Goal: Transaction & Acquisition: Purchase product/service

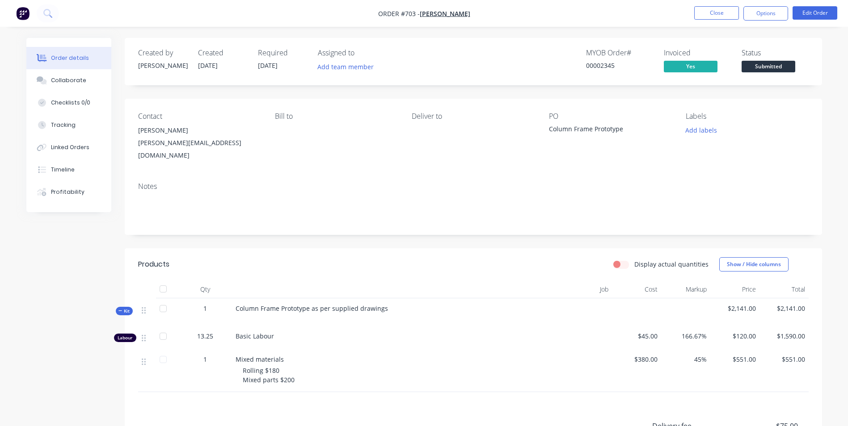
scroll to position [45, 0]
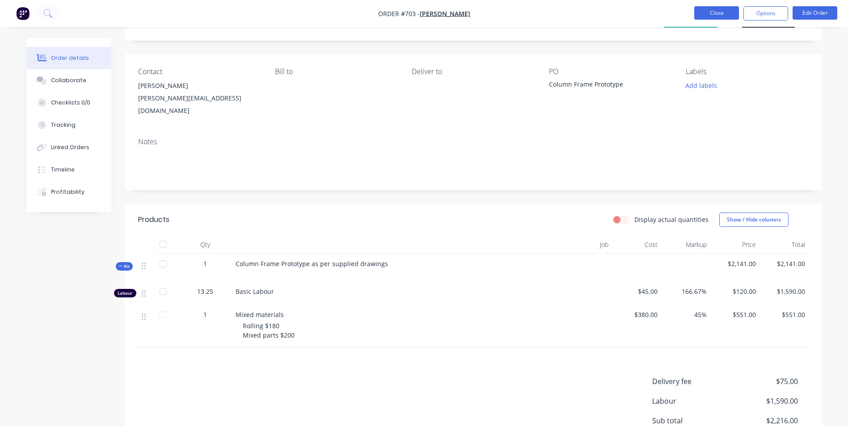
click at [724, 15] on button "Close" at bounding box center [716, 12] width 45 height 13
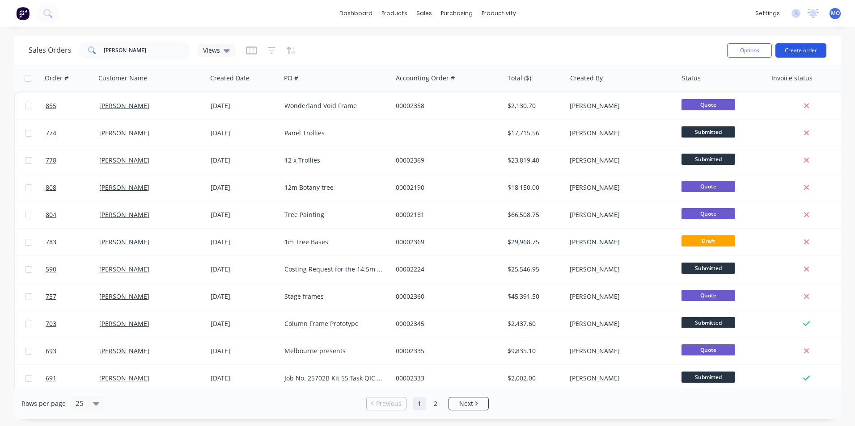
click at [786, 55] on button "Create order" at bounding box center [800, 50] width 51 height 14
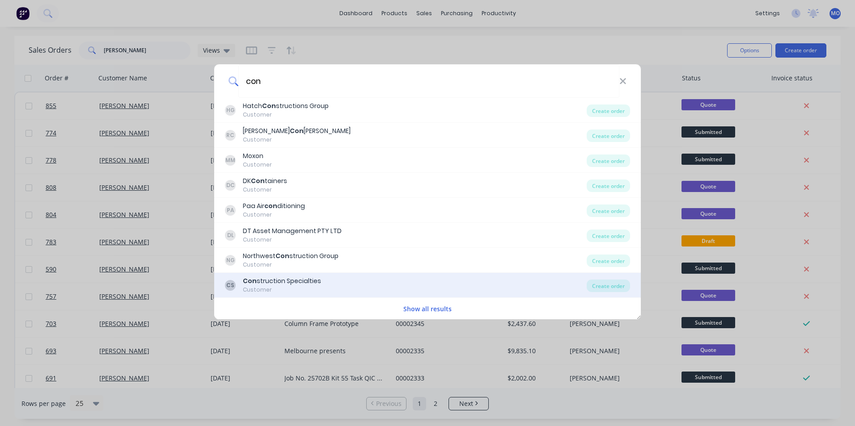
type input "con"
click at [365, 278] on div "CS Con struction Specialties Customer" at bounding box center [406, 285] width 362 height 17
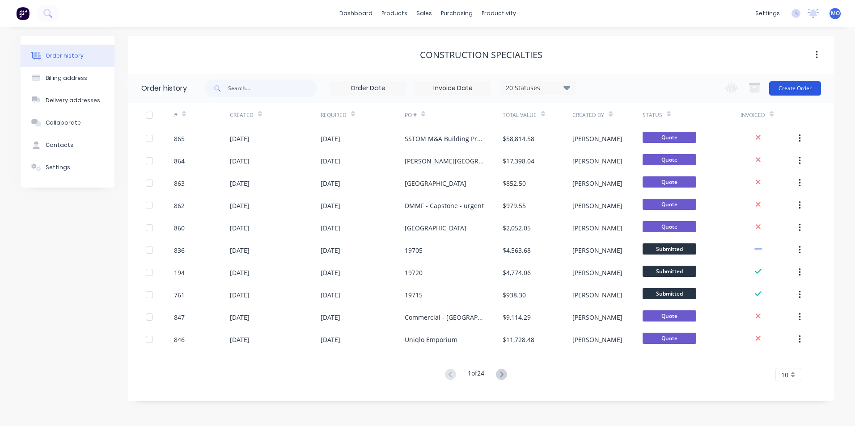
click at [786, 94] on button "Create Order" at bounding box center [795, 88] width 52 height 14
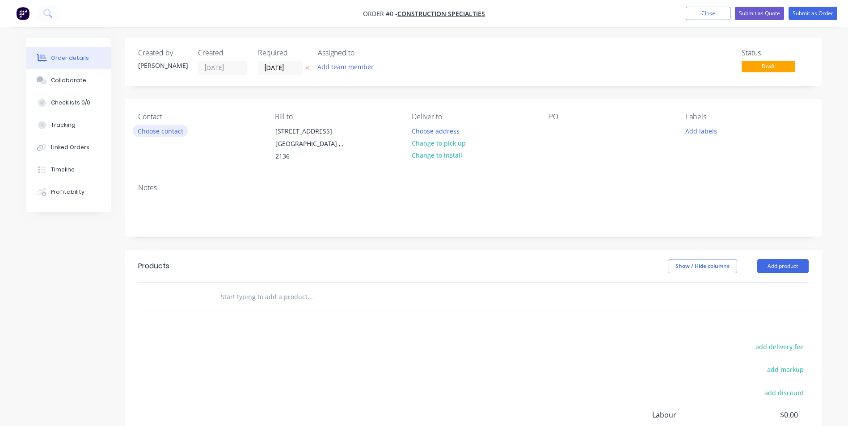
click at [159, 134] on button "Choose contact" at bounding box center [160, 131] width 55 height 12
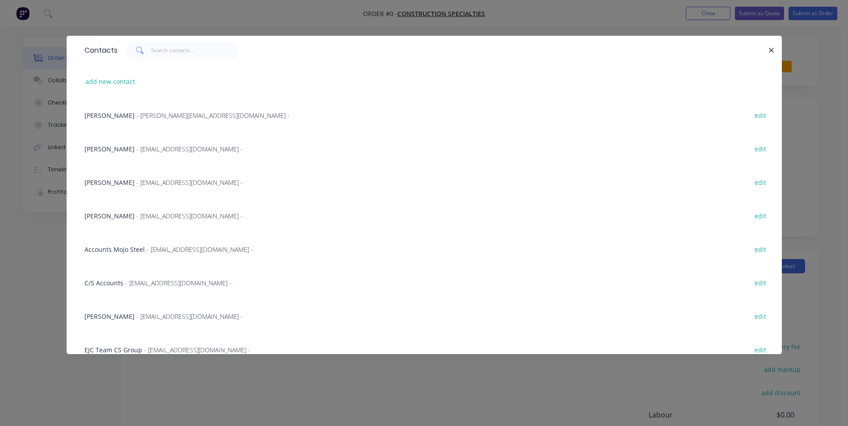
click at [136, 181] on span "- [EMAIL_ADDRESS][DOMAIN_NAME] -" at bounding box center [189, 182] width 106 height 8
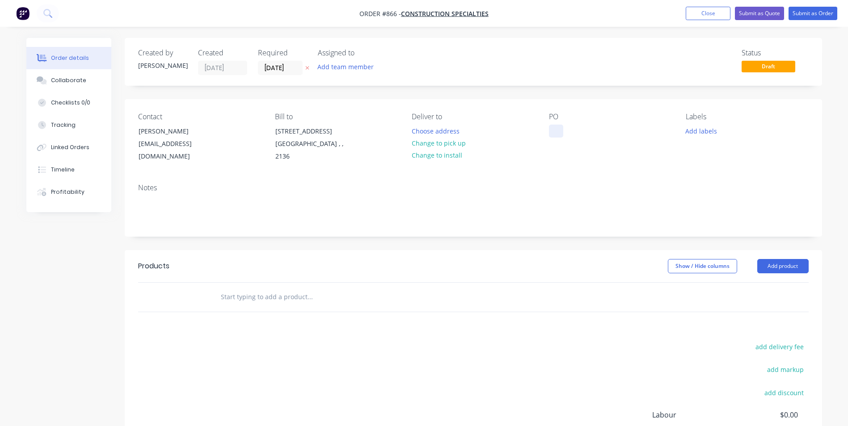
click at [559, 131] on div at bounding box center [556, 131] width 14 height 13
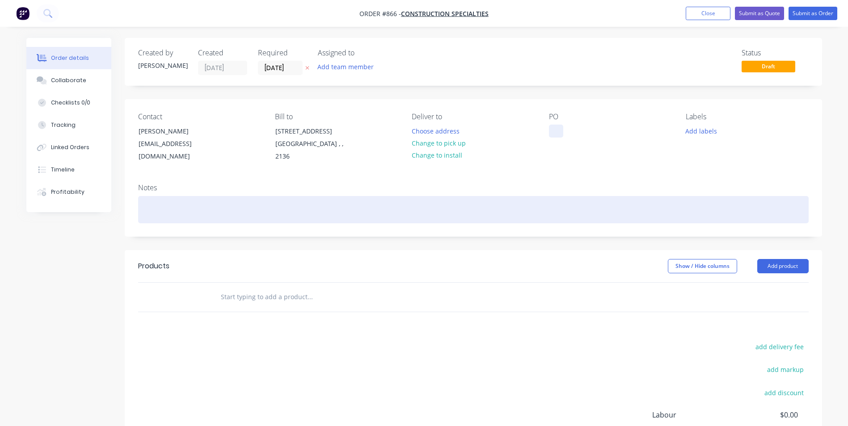
drag, startPoint x: 559, startPoint y: 131, endPoint x: 586, endPoint y: 211, distance: 84.7
click at [586, 211] on div at bounding box center [473, 209] width 670 height 27
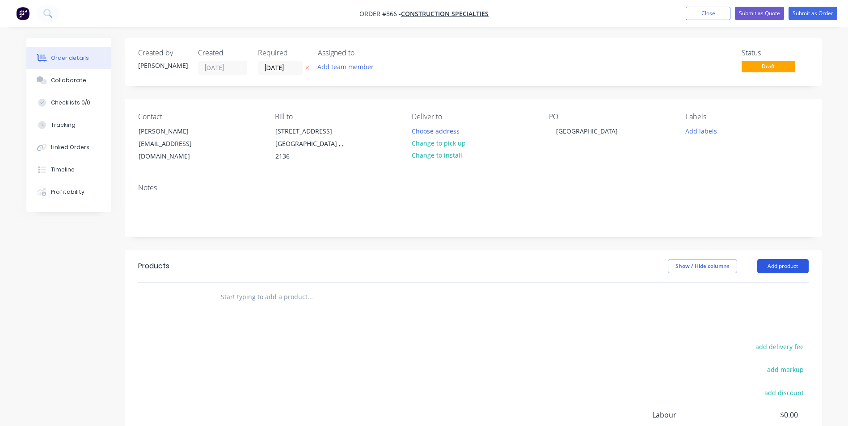
click at [779, 267] on button "Add product" at bounding box center [782, 266] width 51 height 14
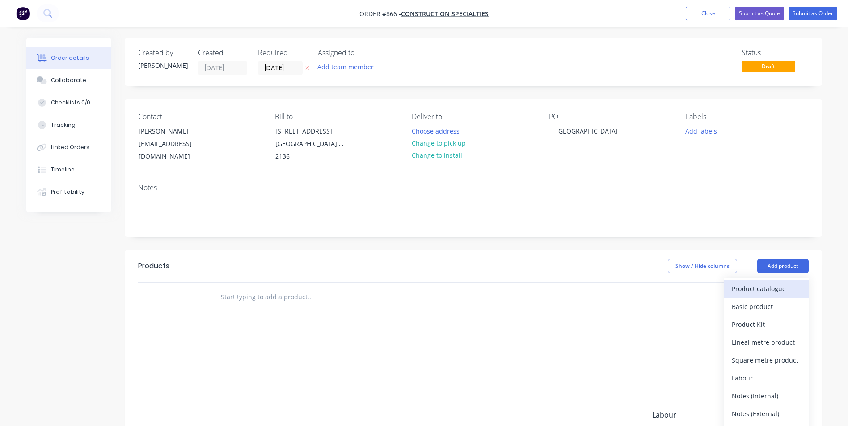
click at [736, 290] on div "Product catalogue" at bounding box center [766, 288] width 69 height 13
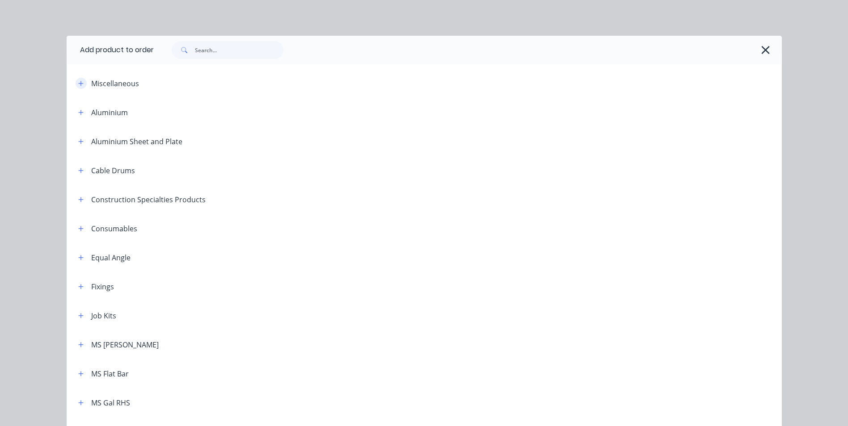
click at [80, 84] on icon "button" at bounding box center [80, 83] width 5 height 6
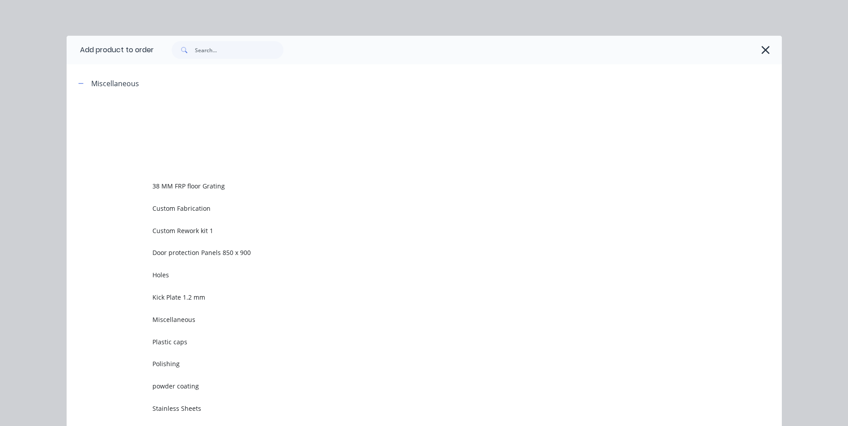
click at [180, 224] on td "Custom Rework kit 1" at bounding box center [466, 230] width 629 height 22
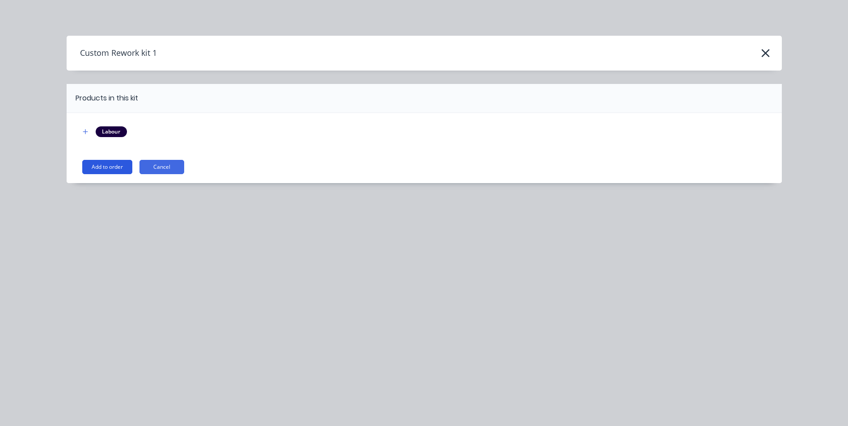
click at [107, 165] on button "Add to order" at bounding box center [107, 167] width 50 height 14
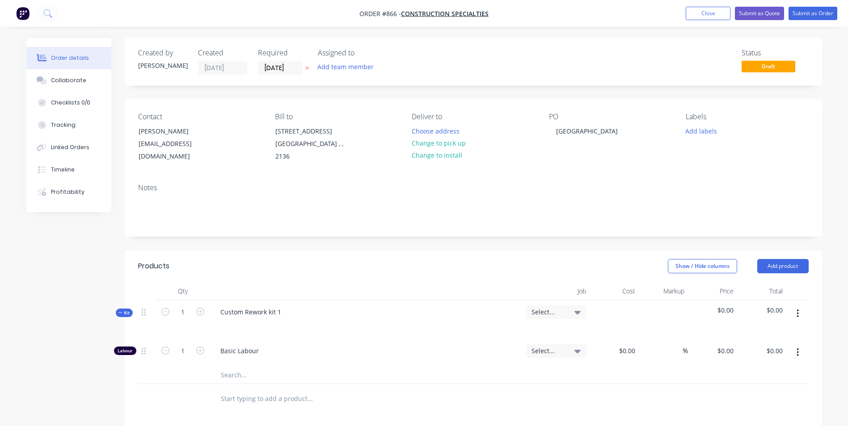
click at [796, 310] on button "button" at bounding box center [797, 314] width 21 height 16
click at [759, 338] on div "Add product to kit" at bounding box center [766, 337] width 69 height 13
click at [732, 386] on div "Basic product" at bounding box center [766, 390] width 69 height 13
click at [259, 378] on div at bounding box center [250, 377] width 75 height 13
type input "$18.00"
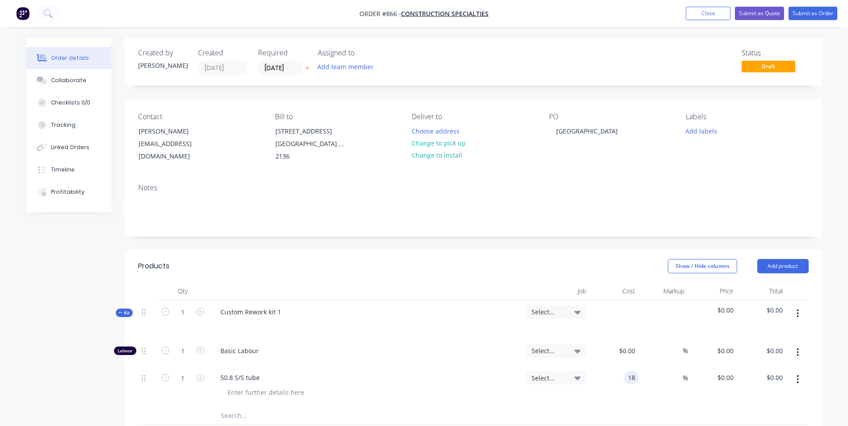
type input "$18.00"
type input "50"
type input "27"
type input "$27.00"
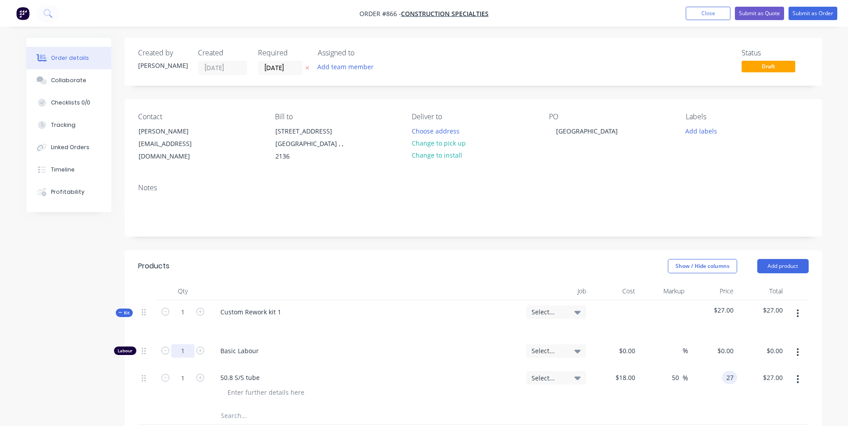
type input "$27.00"
click at [184, 351] on input "1" at bounding box center [182, 351] width 23 height 13
type input "0.1"
type input "$50.00"
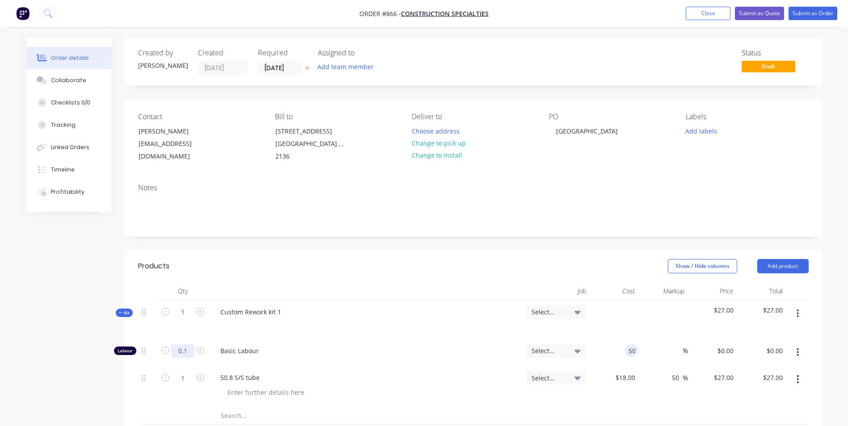
type input "$5.00"
type input "150"
type input "200"
type input "$150.00"
type input "$15.00"
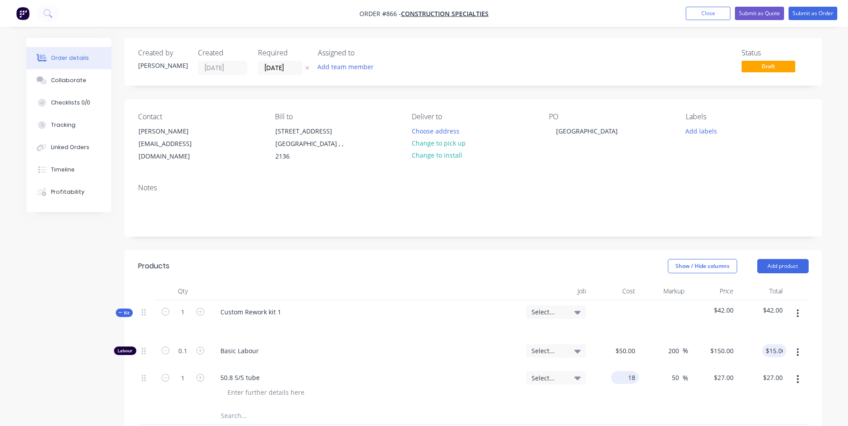
click at [627, 383] on div "18 $18.00" at bounding box center [627, 377] width 24 height 13
type input "$16.00"
type input "$24.00"
click at [189, 313] on input "1" at bounding box center [182, 312] width 23 height 13
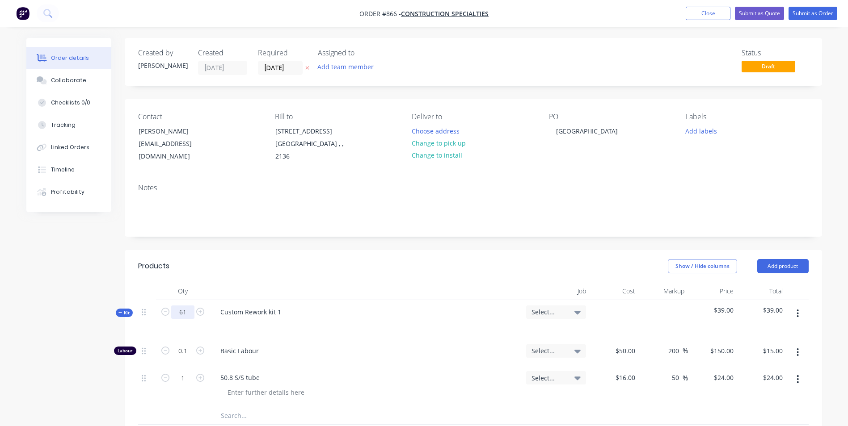
type input "61"
type input "6.1"
type input "$915.00"
type input "61"
type input "$1,464.00"
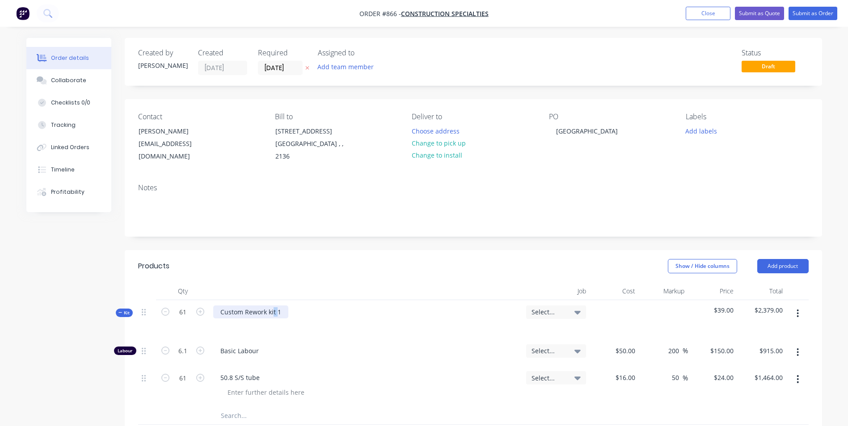
drag, startPoint x: 278, startPoint y: 312, endPoint x: 273, endPoint y: 312, distance: 4.9
click at [273, 312] on div "Custom Rework kit 1" at bounding box center [250, 312] width 75 height 13
drag, startPoint x: 278, startPoint y: 310, endPoint x: 177, endPoint y: 320, distance: 101.9
click at [177, 320] on div "Kit 61 Custom Rework kit 1 Select... $39.00 $2,379.00" at bounding box center [473, 319] width 670 height 39
click at [423, 368] on div "50.8 S/S tube" at bounding box center [366, 386] width 313 height 41
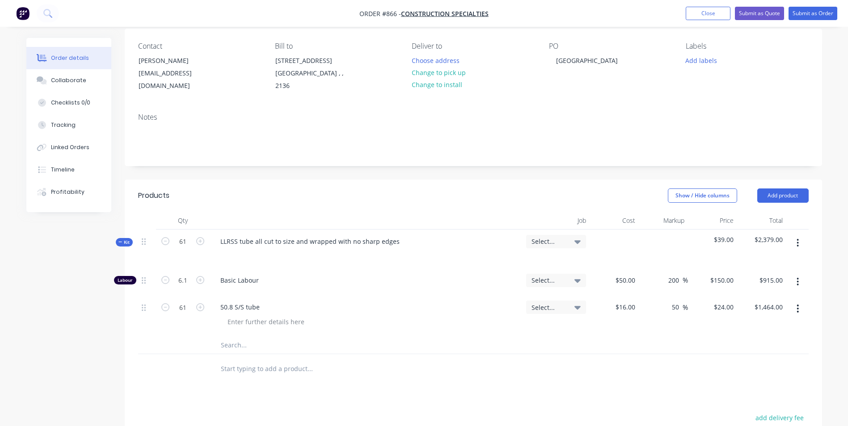
scroll to position [89, 0]
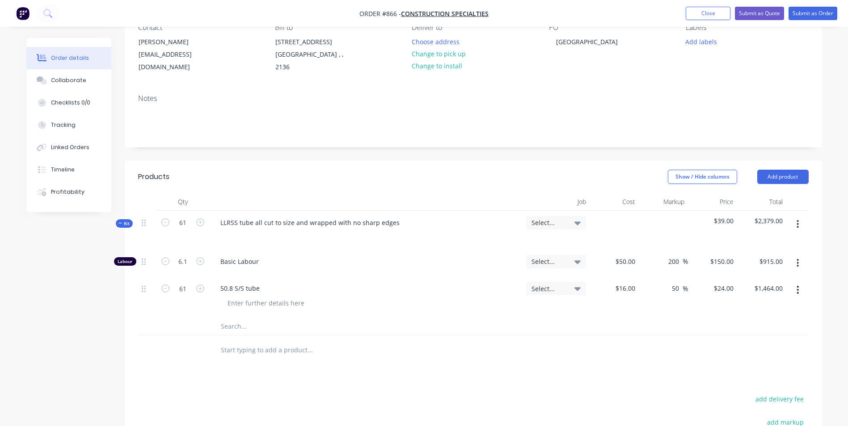
click at [800, 223] on button "button" at bounding box center [797, 224] width 21 height 16
click at [753, 282] on div "Duplicate" at bounding box center [766, 283] width 69 height 13
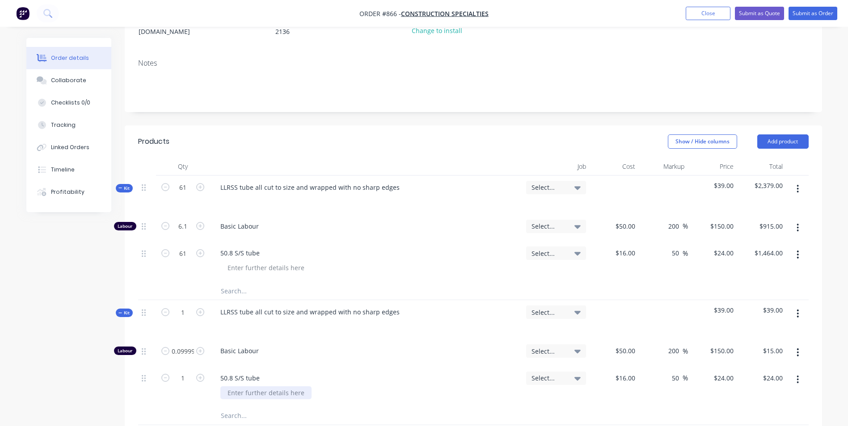
scroll to position [179, 0]
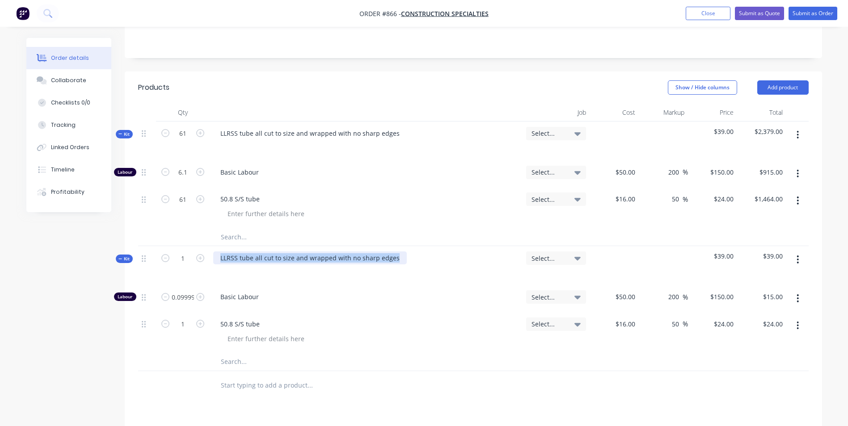
drag, startPoint x: 394, startPoint y: 260, endPoint x: 215, endPoint y: 262, distance: 179.2
click at [215, 262] on div "LLRSS tube all cut to size and wrapped with no sharp edges" at bounding box center [310, 258] width 194 height 13
drag, startPoint x: 262, startPoint y: 328, endPoint x: 226, endPoint y: 329, distance: 36.2
click at [226, 328] on div "50.8 S/S tube" at bounding box center [240, 324] width 54 height 13
click at [791, 320] on button "button" at bounding box center [797, 326] width 21 height 16
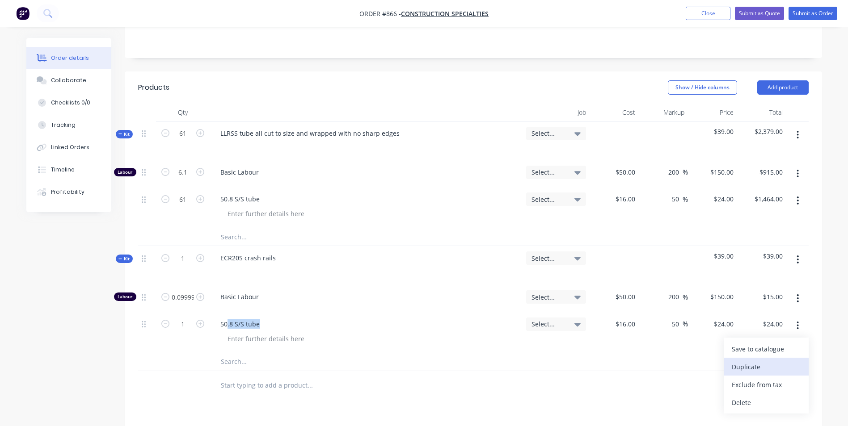
click at [759, 366] on div "Duplicate" at bounding box center [766, 367] width 69 height 13
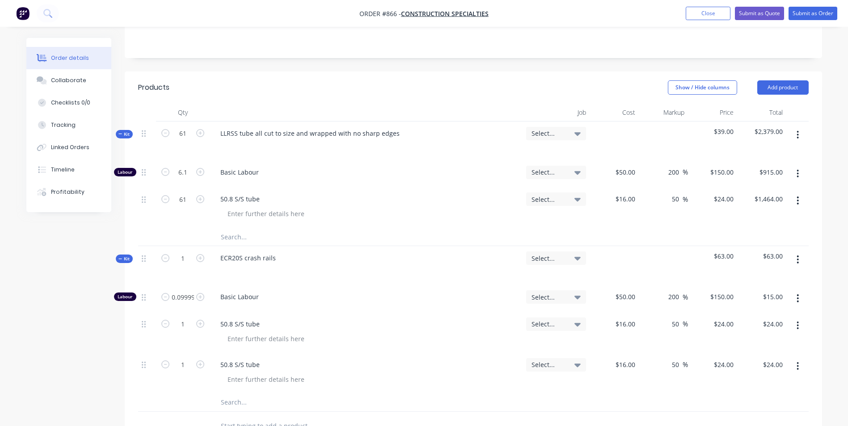
click at [266, 326] on div "50.8 S/S tube" at bounding box center [366, 324] width 306 height 13
drag, startPoint x: 258, startPoint y: 326, endPoint x: 219, endPoint y: 327, distance: 39.3
click at [219, 327] on div "50.8 S/S tube" at bounding box center [240, 324] width 54 height 13
type input "$18.00"
type input "$27.00"
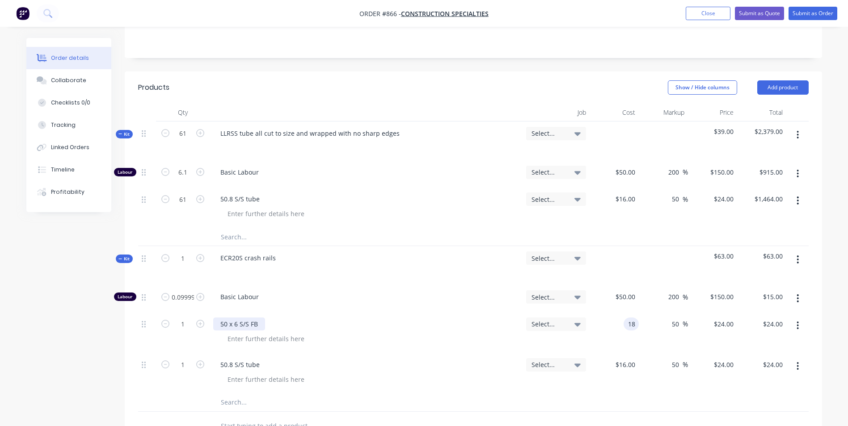
type input "$27.00"
click at [255, 369] on div "50.8 S/S tube" at bounding box center [240, 364] width 54 height 13
drag, startPoint x: 259, startPoint y: 367, endPoint x: 209, endPoint y: 372, distance: 50.7
click at [209, 372] on div "1 50.8 S/S tube Select... $16.00 $16.00 50 50 % $24.00 $24.00 $24.00 $24.00" at bounding box center [473, 373] width 670 height 41
type input "$12.00"
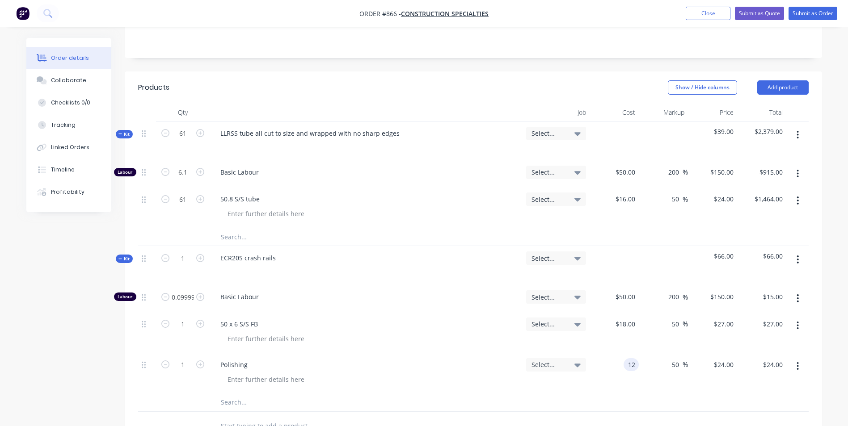
type input "$18.00"
click at [194, 179] on input "0.09999999999999999" at bounding box center [182, 172] width 23 height 13
type input ".25"
type input "0.25"
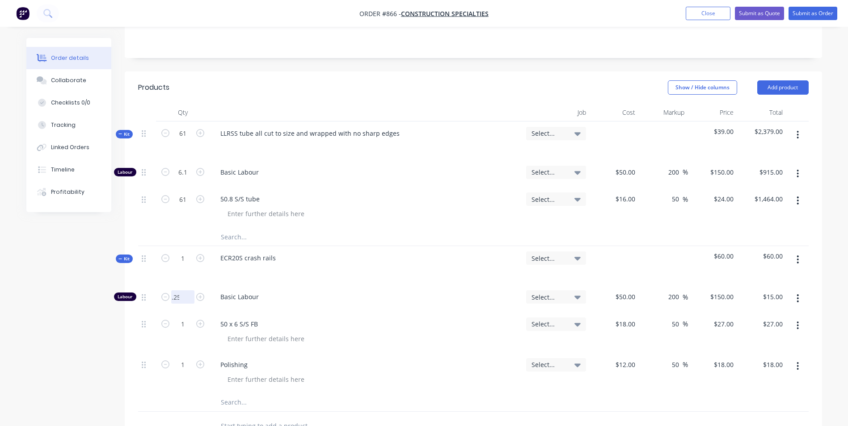
type input "$37.50"
click at [194, 179] on input "0.25" at bounding box center [182, 172] width 23 height 13
type input "0.405"
type input "$60.75"
click at [194, 179] on input "0.405" at bounding box center [182, 172] width 23 height 13
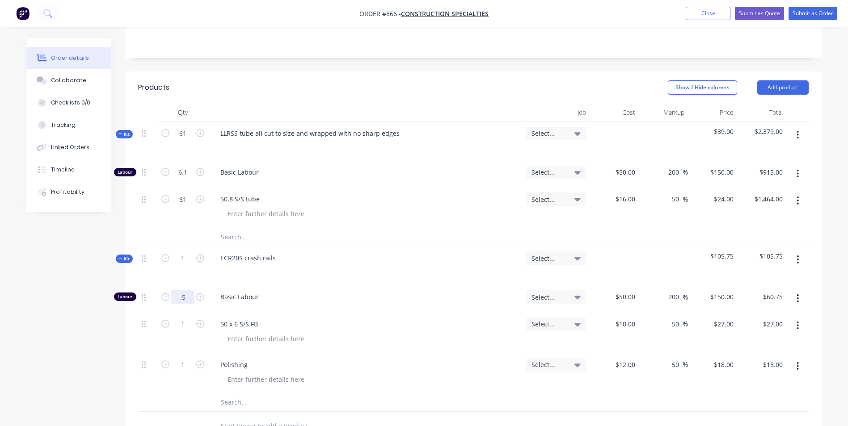
type input "0.5"
type input "$75.00"
click at [371, 289] on div "Basic Labour" at bounding box center [366, 298] width 313 height 27
click at [191, 140] on input "1" at bounding box center [182, 133] width 23 height 13
type input "42"
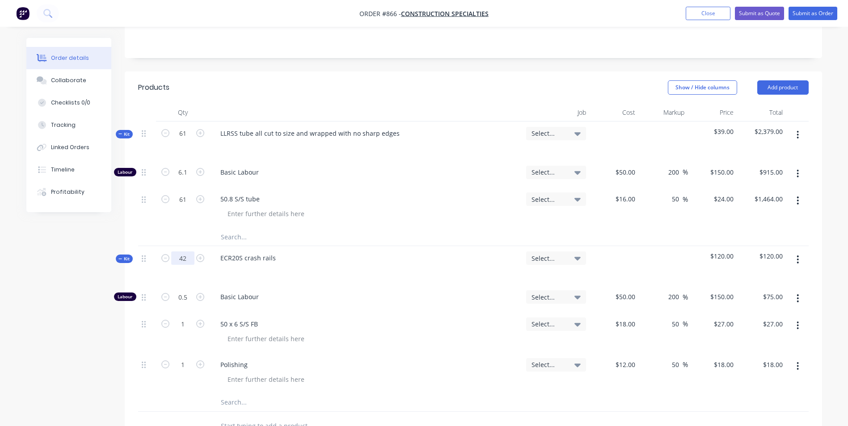
type input "21"
type input "$3,150.00"
type input "42"
type input "$1,134.00"
type input "42"
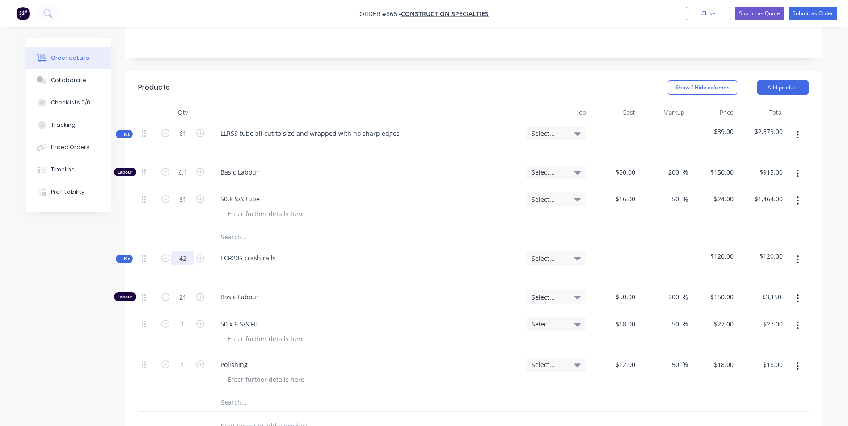
type input "$756.00"
click at [185, 179] on input "21" at bounding box center [182, 172] width 23 height 13
type input "22"
type input "$3,300.00"
click at [188, 140] on input "42" at bounding box center [182, 133] width 23 height 13
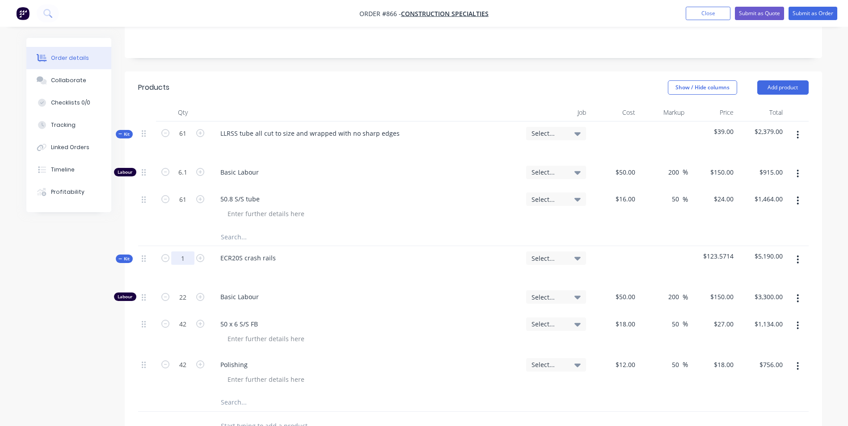
type input "1"
type input "0.5238"
type input "$78.57"
type input "1"
type input "$27.00"
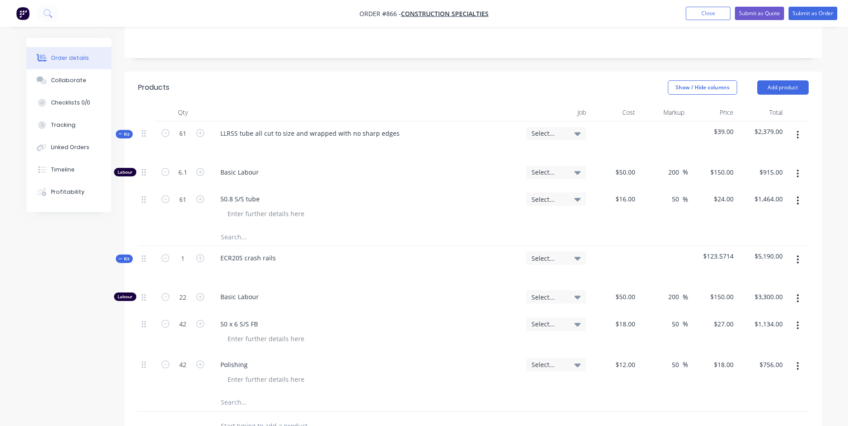
type input "1"
type input "$18.00"
click at [180, 290] on div "0.5238" at bounding box center [182, 296] width 23 height 13
type input "0.25"
type input "$37.50"
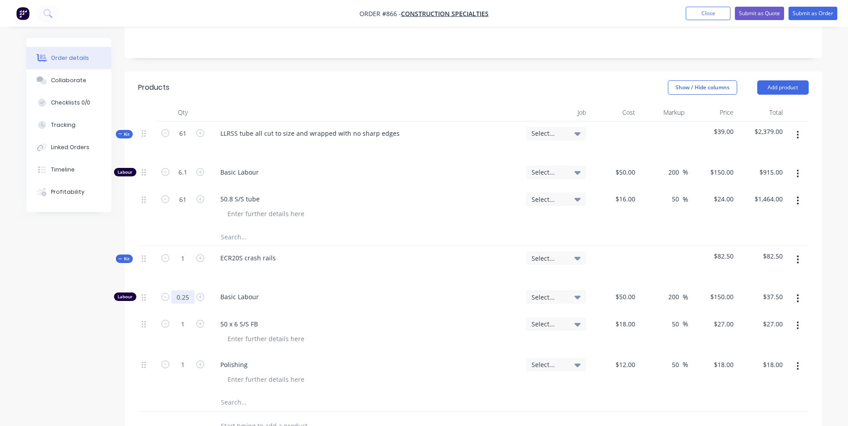
click at [188, 179] on input "0.25" at bounding box center [182, 172] width 23 height 13
type input "0.52"
type input "$78.00"
click at [186, 140] on input "1" at bounding box center [182, 133] width 23 height 13
type input "42"
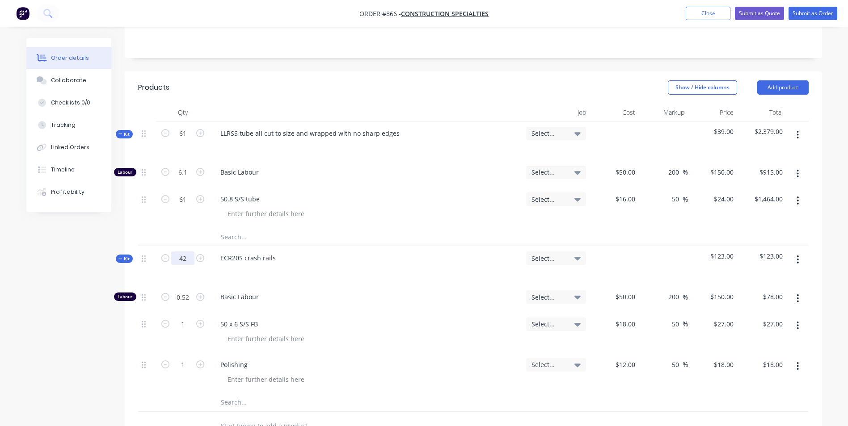
type input "21.84"
type input "$3,276.00"
type input "42"
type input "$1,134.00"
type input "42"
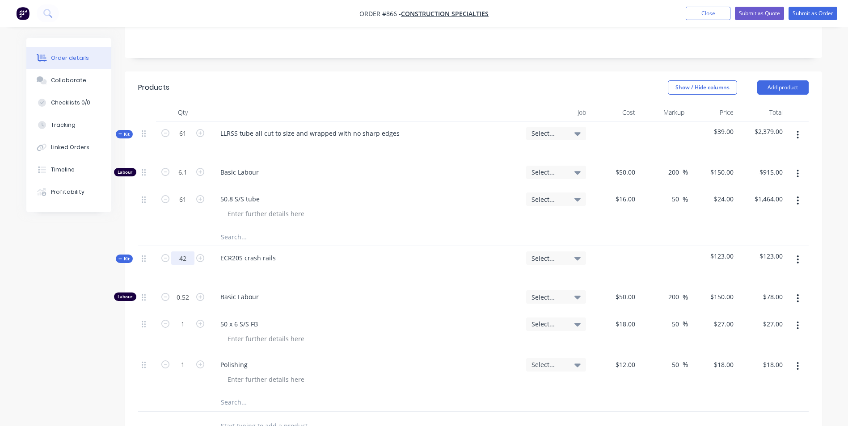
type input "$756.00"
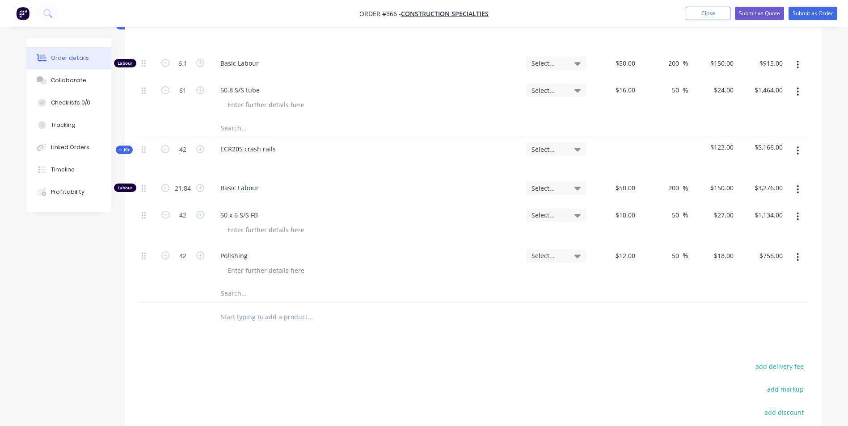
scroll to position [313, 0]
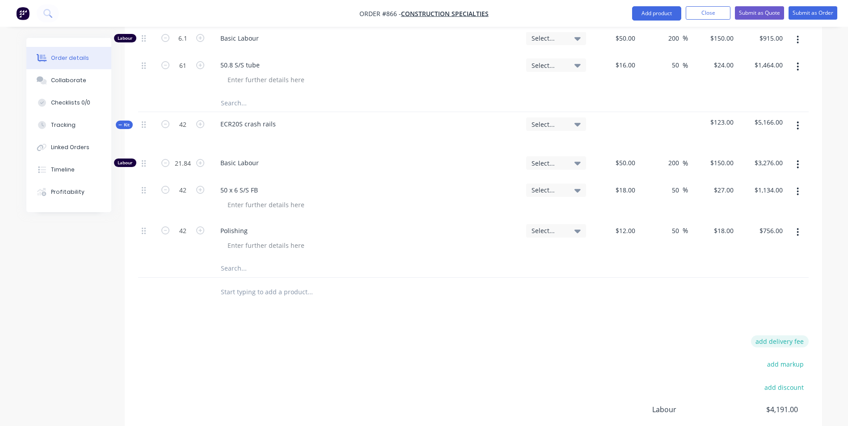
click at [783, 345] on button "add delivery fee" at bounding box center [780, 342] width 58 height 12
type input "55"
click at [759, 13] on button "Submit as Quote" at bounding box center [759, 12] width 49 height 13
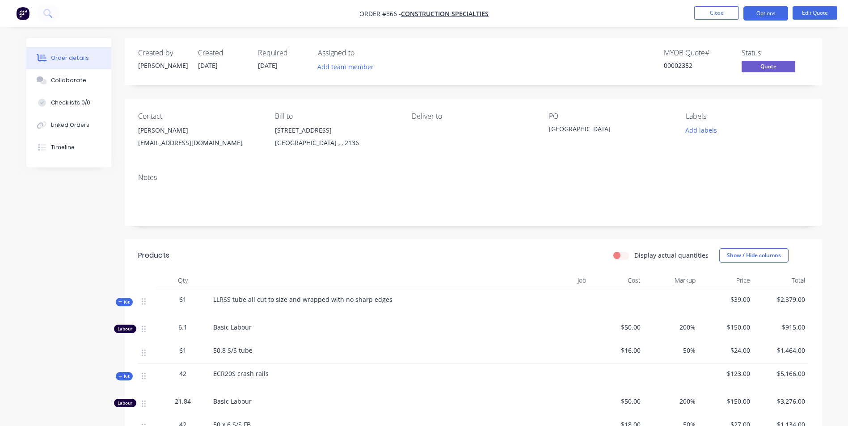
drag, startPoint x: 621, startPoint y: 133, endPoint x: 545, endPoint y: 134, distance: 76.0
click at [545, 134] on div "Contact [PERSON_NAME] [EMAIL_ADDRESS][DOMAIN_NAME] Bill to [STREET_ADDRESS] Del…" at bounding box center [473, 132] width 697 height 67
drag, startPoint x: 545, startPoint y: 134, endPoint x: 555, endPoint y: 129, distance: 11.0
copy div "[GEOGRAPHIC_DATA]"
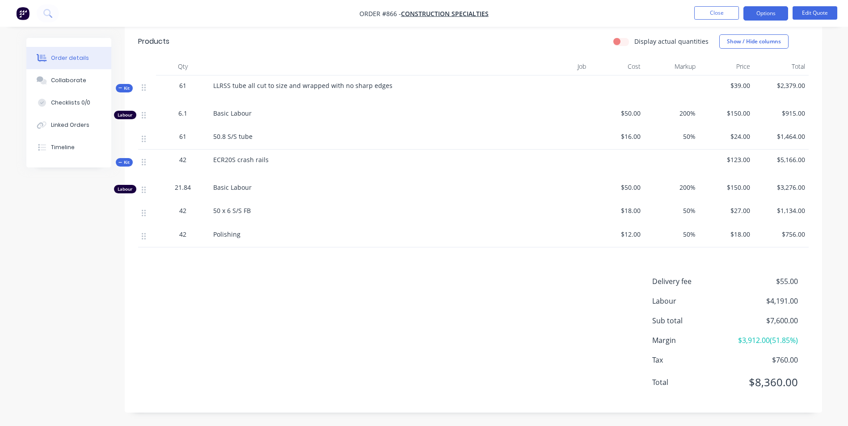
scroll to position [125, 0]
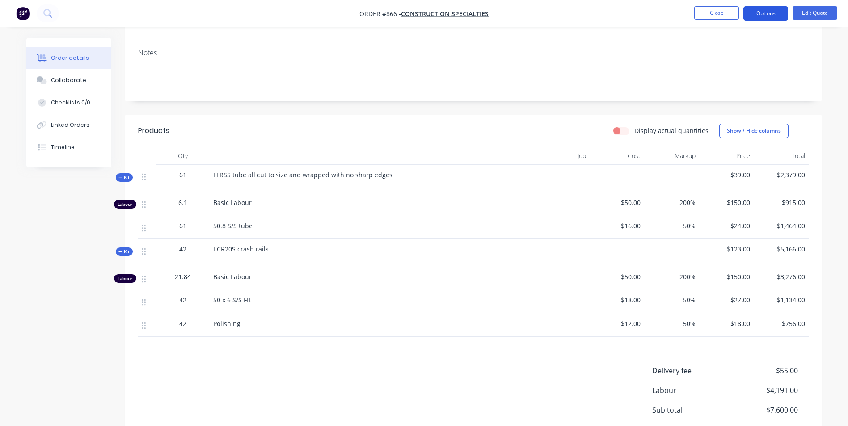
click at [761, 17] on button "Options" at bounding box center [765, 13] width 45 height 14
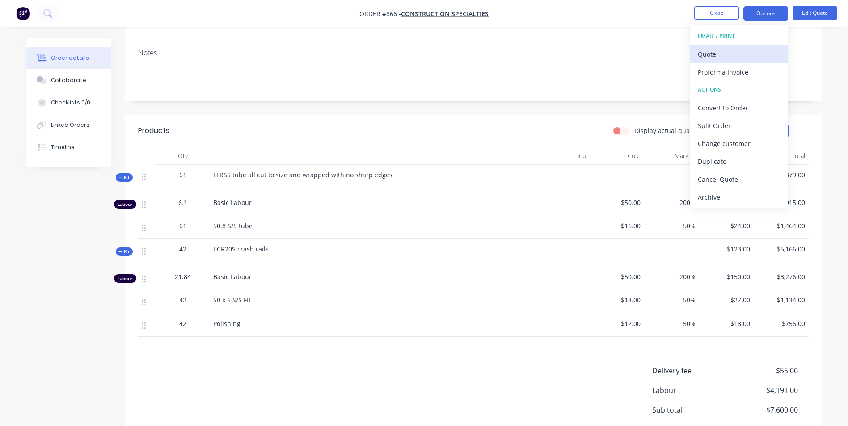
click at [723, 55] on div "Quote" at bounding box center [739, 54] width 82 height 13
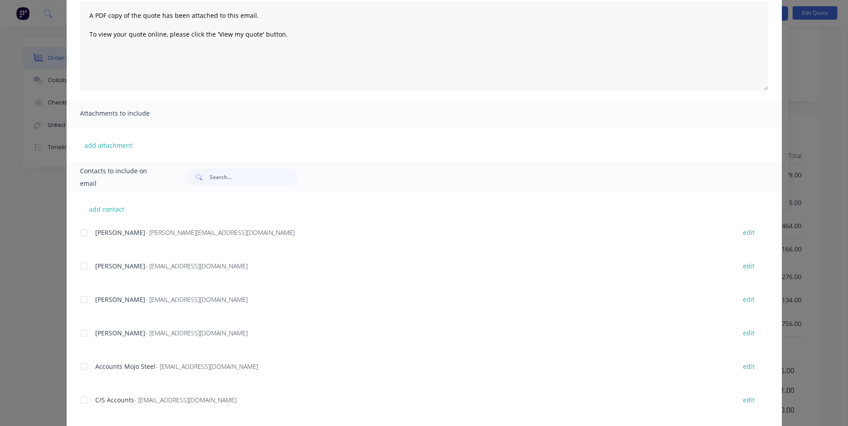
scroll to position [126, 0]
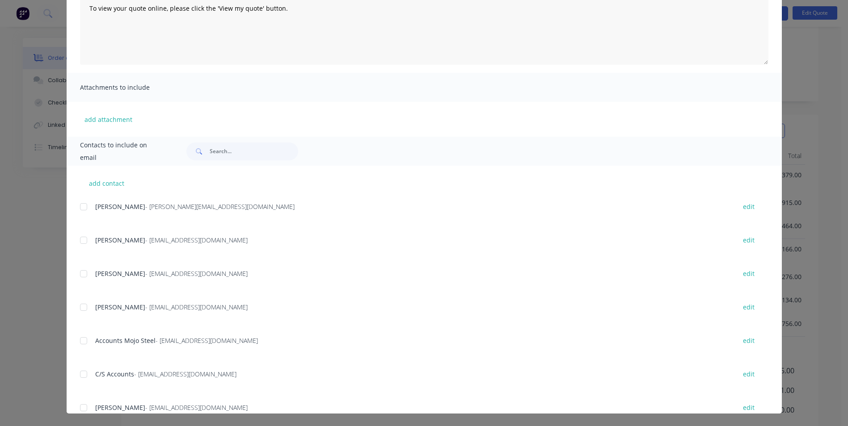
click at [77, 241] on div at bounding box center [84, 241] width 18 height 18
click at [76, 276] on div "add contact [PERSON_NAME] - [PERSON_NAME][EMAIL_ADDRESS][DOMAIN_NAME] edit [PER…" at bounding box center [424, 290] width 715 height 248
click at [76, 273] on div "add contact [PERSON_NAME] - [PERSON_NAME][EMAIL_ADDRESS][DOMAIN_NAME] edit [PER…" at bounding box center [424, 290] width 715 height 248
click at [78, 275] on div at bounding box center [84, 274] width 18 height 18
click at [82, 306] on div at bounding box center [84, 308] width 18 height 18
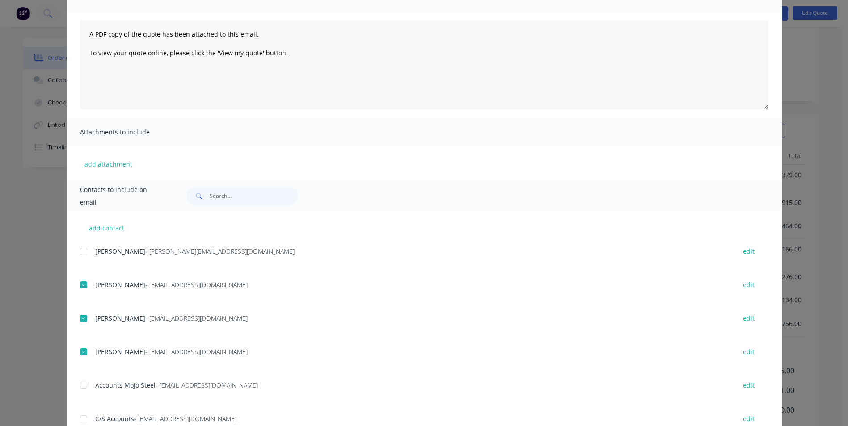
scroll to position [0, 0]
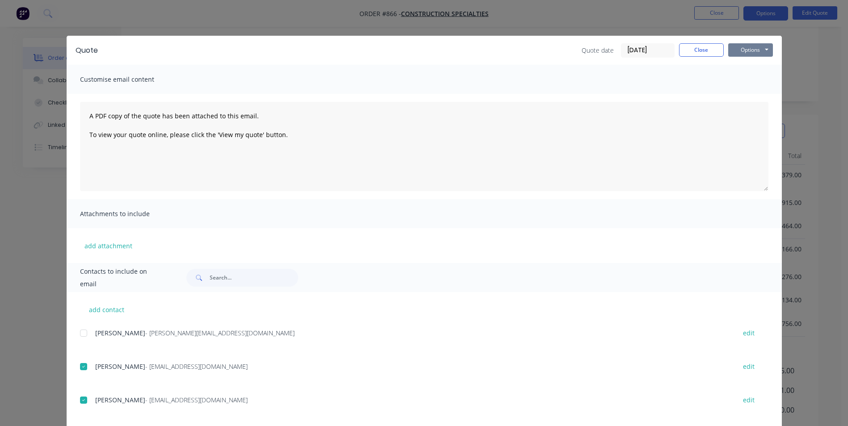
click at [757, 50] on button "Options" at bounding box center [750, 49] width 45 height 13
click at [745, 101] on button "Email" at bounding box center [756, 95] width 57 height 15
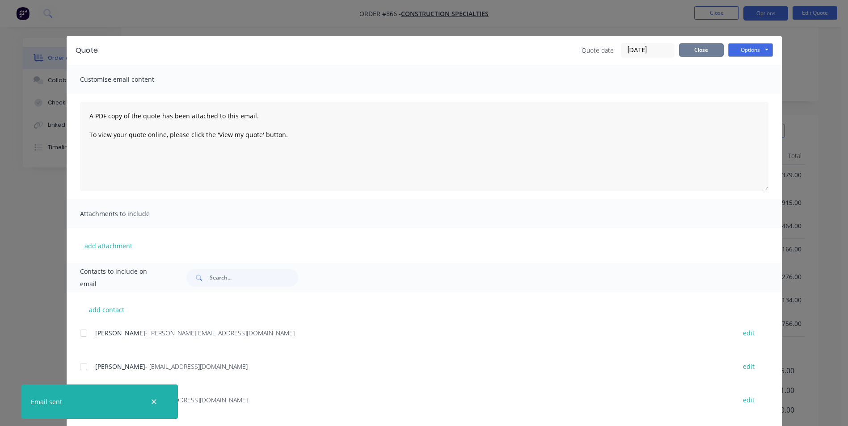
click at [709, 52] on button "Close" at bounding box center [701, 49] width 45 height 13
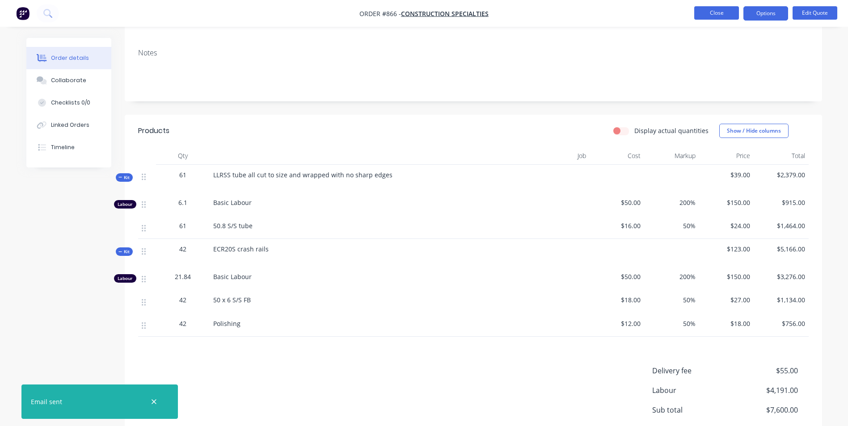
click at [722, 11] on button "Close" at bounding box center [716, 12] width 45 height 13
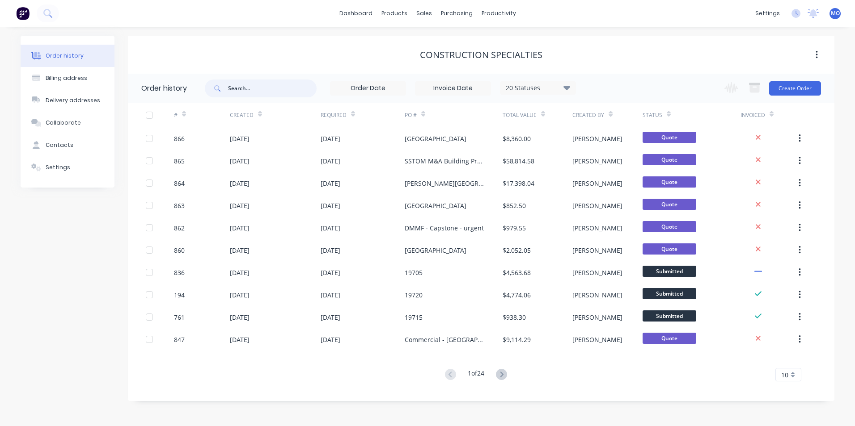
click at [276, 85] on input "text" at bounding box center [272, 89] width 88 height 18
click at [423, 10] on div "sales" at bounding box center [424, 13] width 25 height 13
click at [448, 46] on div "Sales Orders" at bounding box center [456, 43] width 37 height 8
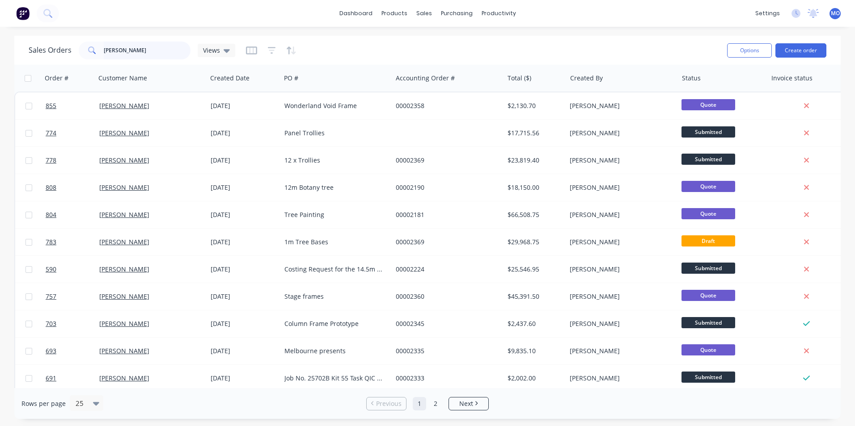
click at [131, 51] on input "[PERSON_NAME]" at bounding box center [147, 51] width 87 height 18
type input "c"
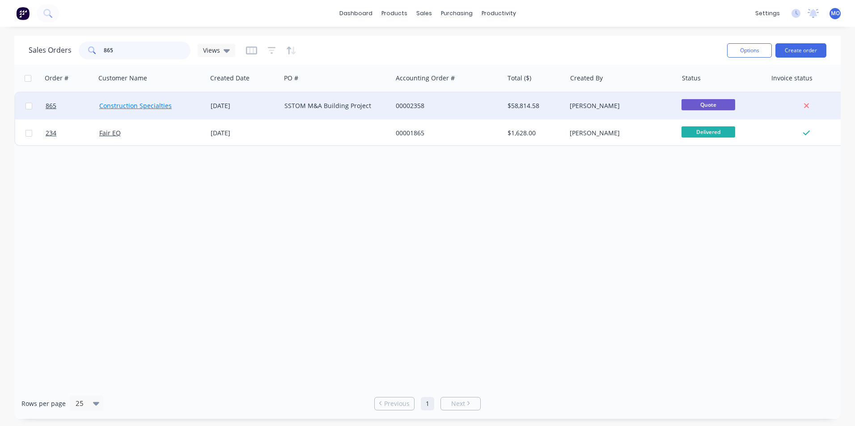
type input "865"
click at [109, 103] on link "Construction Specialties" at bounding box center [135, 105] width 72 height 8
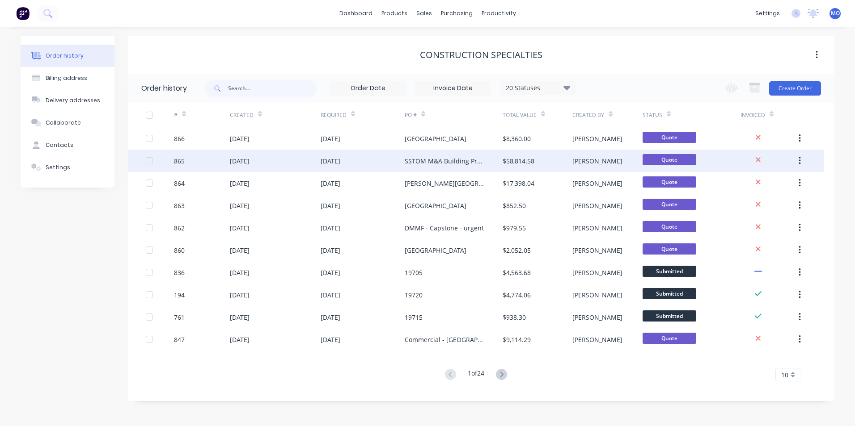
click at [246, 159] on div "[DATE]" at bounding box center [240, 160] width 20 height 9
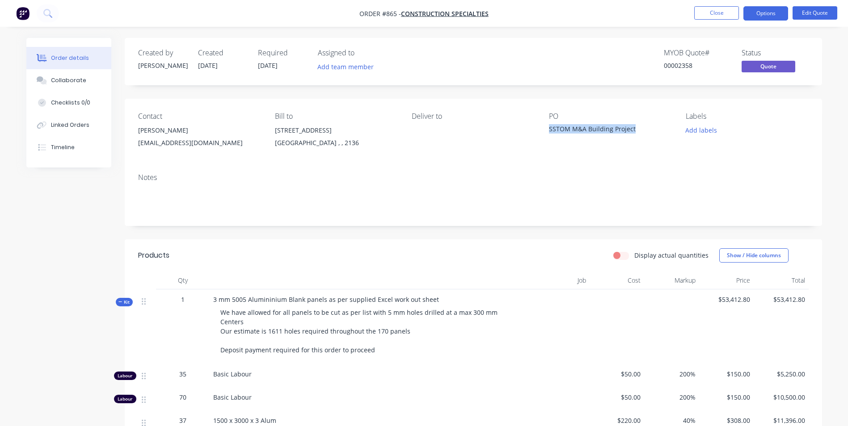
drag, startPoint x: 634, startPoint y: 128, endPoint x: 547, endPoint y: 131, distance: 86.7
click at [547, 131] on div "Contact [PERSON_NAME] [EMAIL_ADDRESS][DOMAIN_NAME] Bill to [STREET_ADDRESS] Del…" at bounding box center [473, 132] width 697 height 67
copy div "SSTOM M&A Building Project"
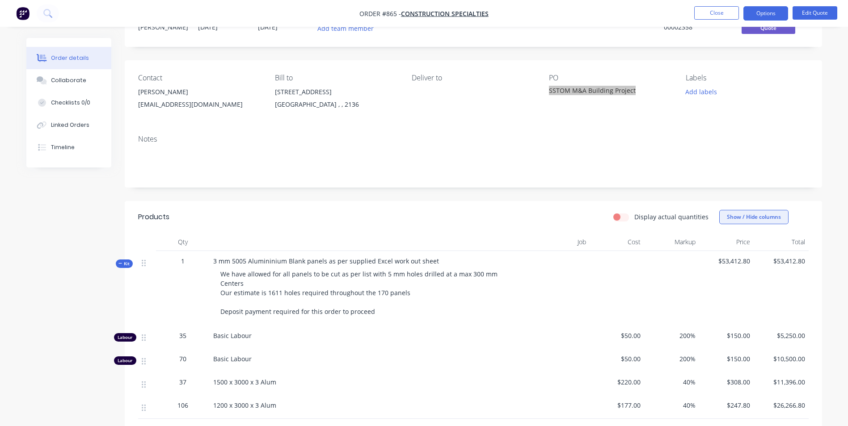
scroll to position [211, 0]
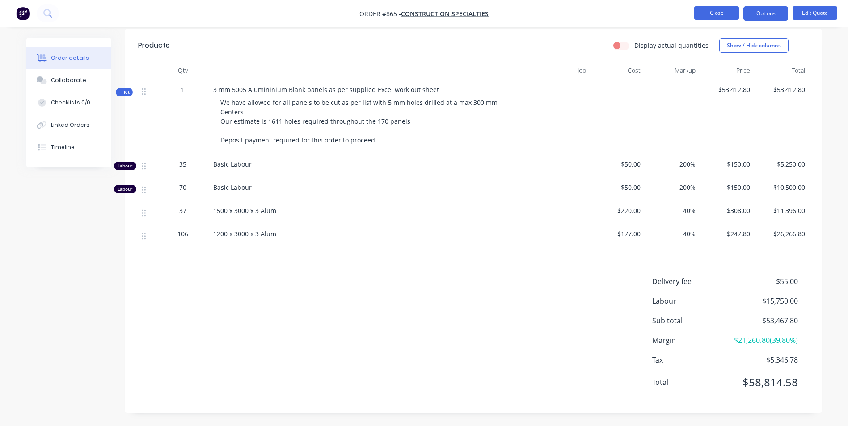
click at [718, 13] on button "Close" at bounding box center [716, 12] width 45 height 13
